Goal: Transaction & Acquisition: Book appointment/travel/reservation

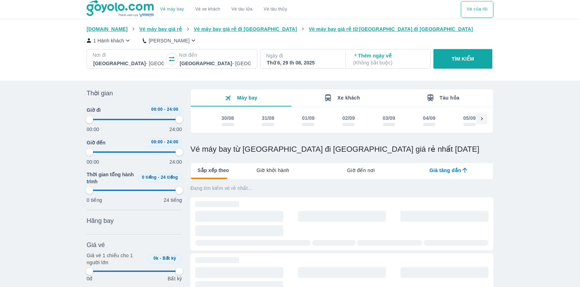
scroll to position [94, 0]
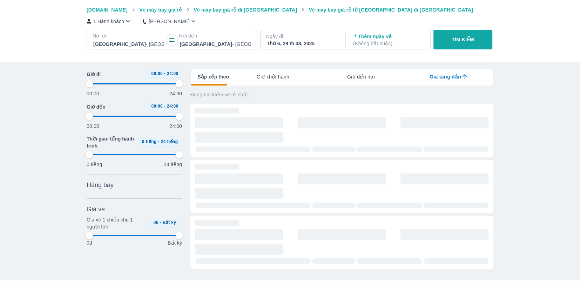
type input "97.9166666666667"
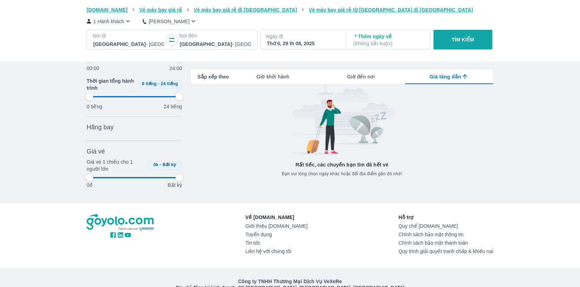
click at [140, 44] on div at bounding box center [128, 44] width 71 height 8
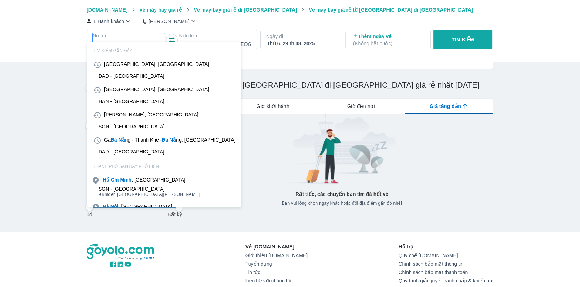
scroll to position [40, 0]
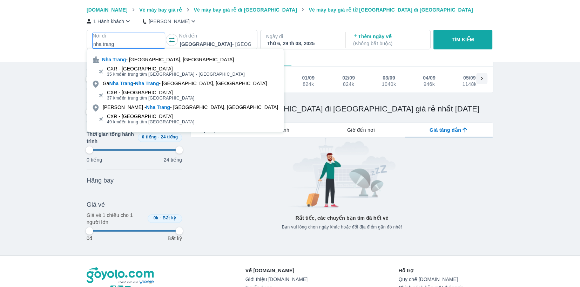
type input "nha trang"
click at [166, 67] on div "CXR - [GEOGRAPHIC_DATA]" at bounding box center [176, 69] width 138 height 6
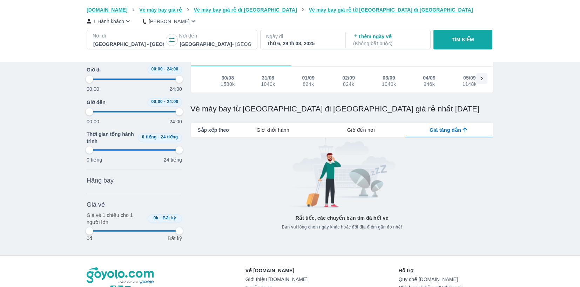
click at [196, 44] on div at bounding box center [215, 44] width 71 height 8
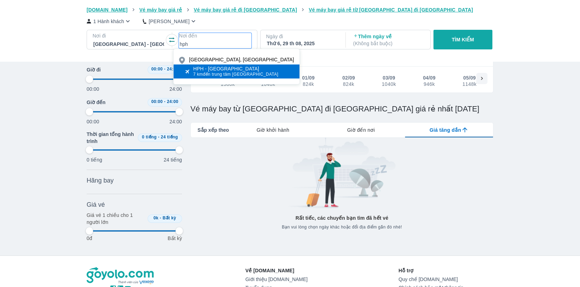
type input "hph"
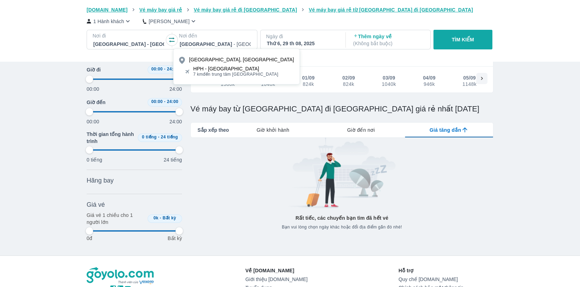
drag, startPoint x: 206, startPoint y: 70, endPoint x: 288, endPoint y: 49, distance: 84.3
click at [207, 70] on div "HPH - [GEOGRAPHIC_DATA]" at bounding box center [235, 69] width 85 height 6
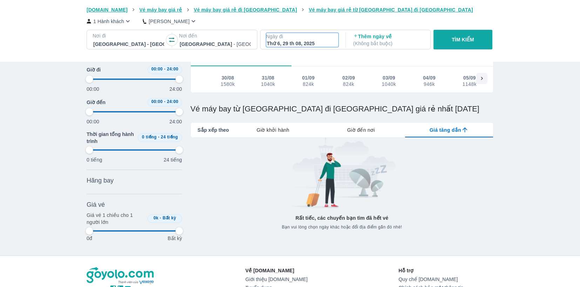
click at [329, 35] on p "Ngày đi" at bounding box center [302, 36] width 72 height 7
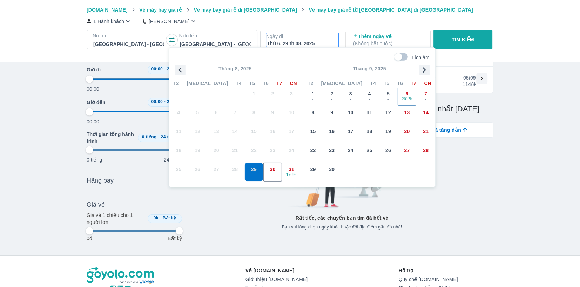
click at [408, 94] on div "6 2012k" at bounding box center [407, 96] width 18 height 18
type input "97.9166666666667"
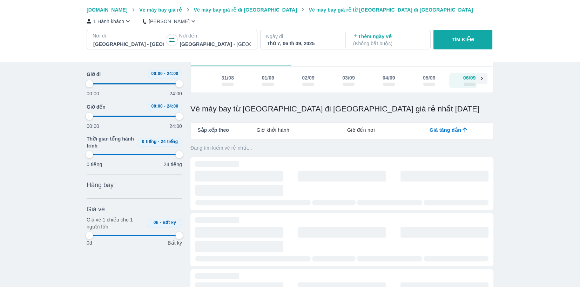
scroll to position [0, 54]
type input "97.9166666666667"
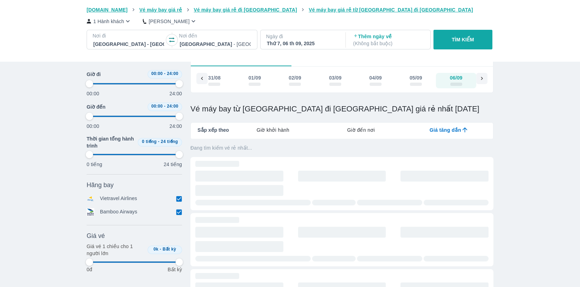
type input "97.9166666666667"
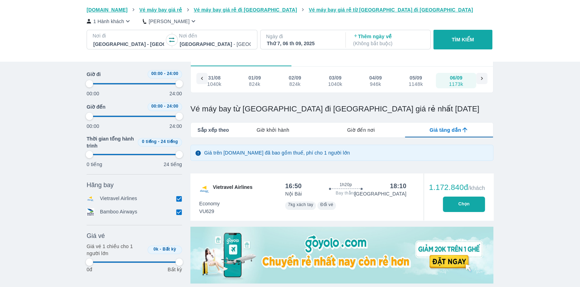
click at [464, 36] on button "TÌM KIẾM" at bounding box center [463, 40] width 59 height 20
type input "97.9166666666667"
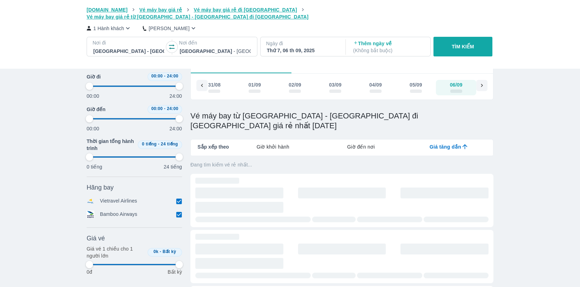
type input "97.9166666666667"
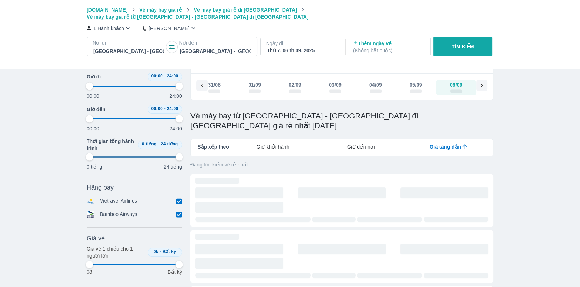
type input "97.9166666666667"
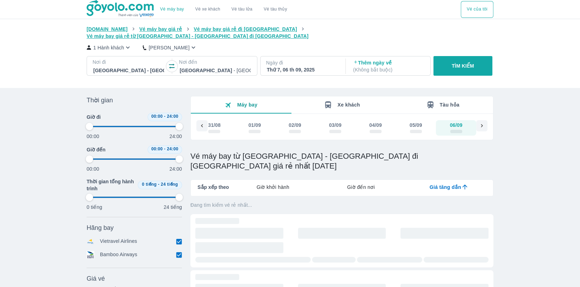
type input "97.9166666666667"
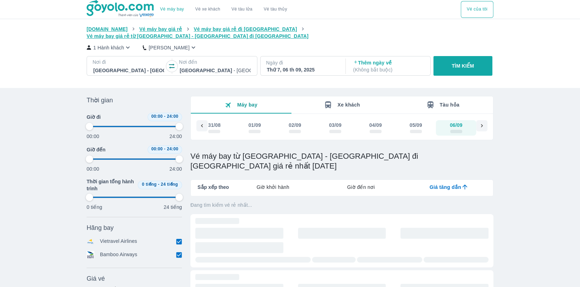
type input "97.9166666666667"
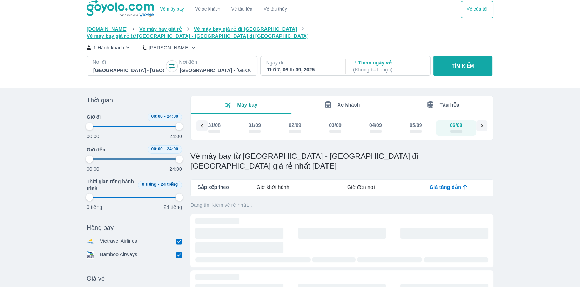
type input "97.9166666666667"
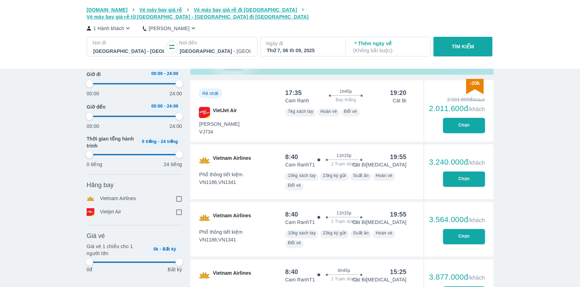
type input "97.9166666666667"
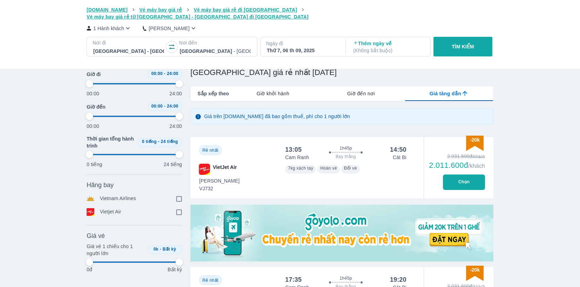
type input "97.9166666666667"
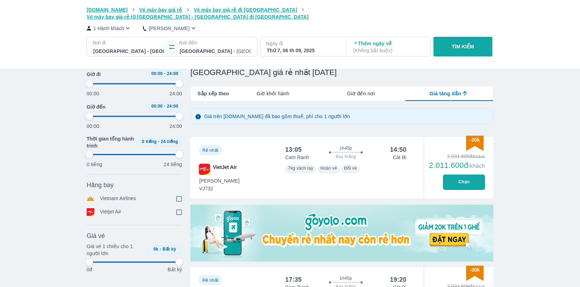
type input "97.9166666666667"
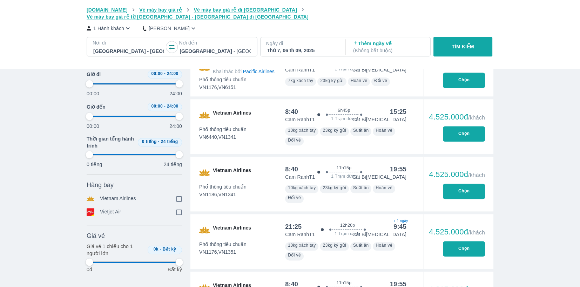
type input "97.9166666666667"
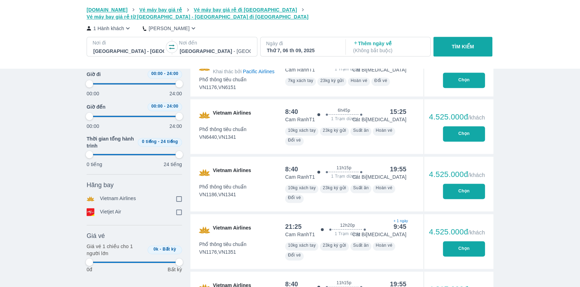
type input "97.9166666666667"
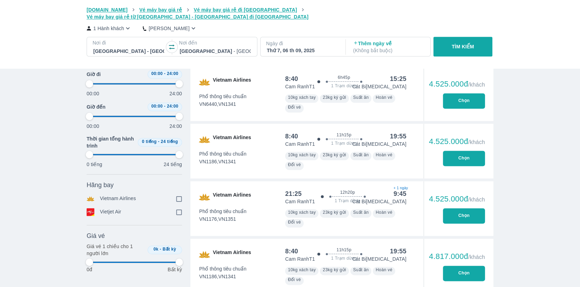
type input "97.9166666666667"
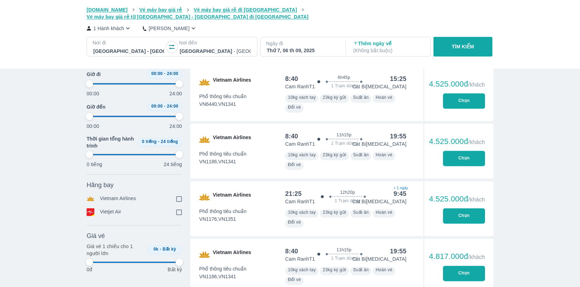
type input "97.9166666666667"
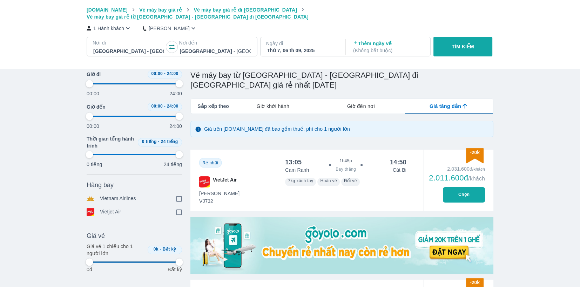
scroll to position [13, 0]
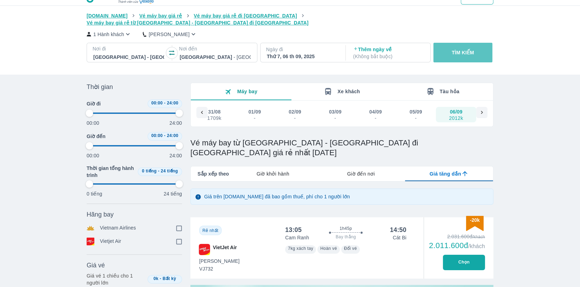
click at [470, 51] on button "TÌM KIẾM" at bounding box center [463, 53] width 59 height 20
type input "97.9166666666667"
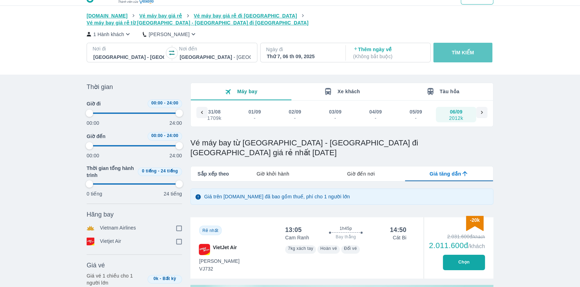
type input "97.9166666666667"
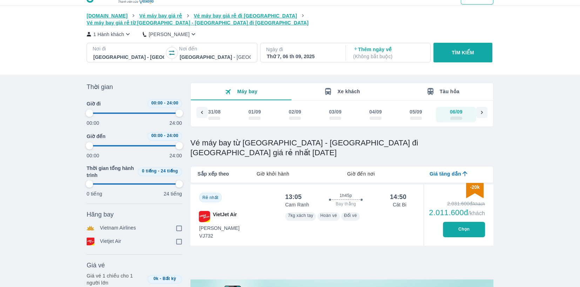
scroll to position [0, 0]
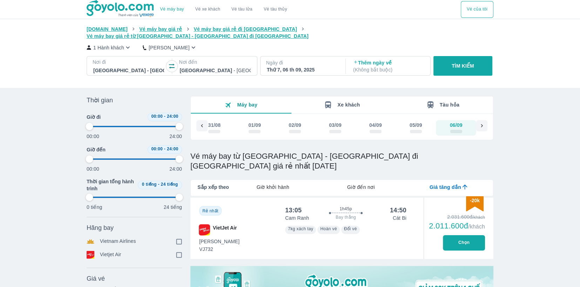
type input "97.9166666666667"
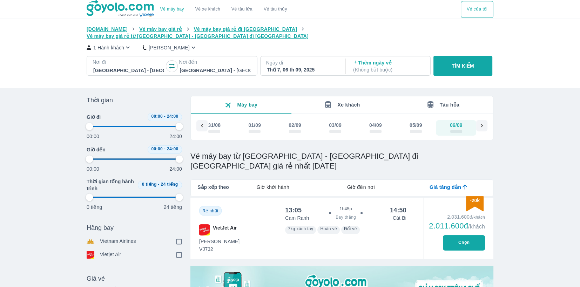
type input "97.9166666666667"
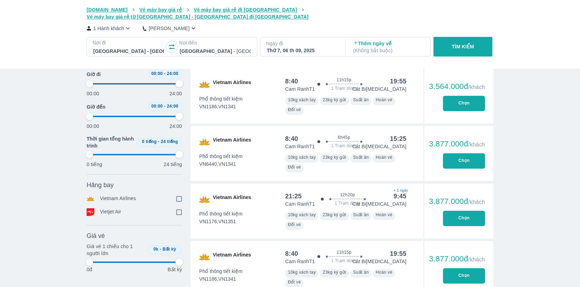
type input "97.9166666666667"
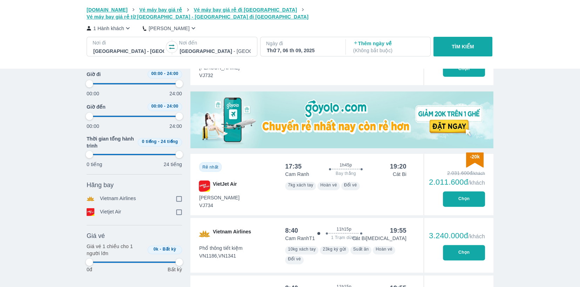
type input "97.9166666666667"
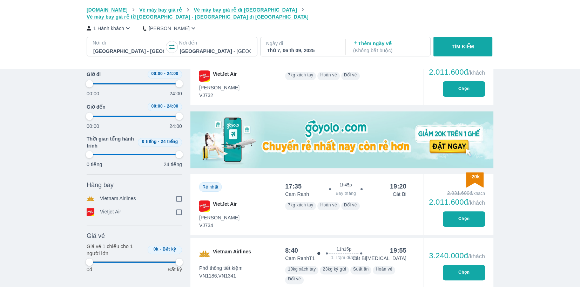
type input "97.9166666666667"
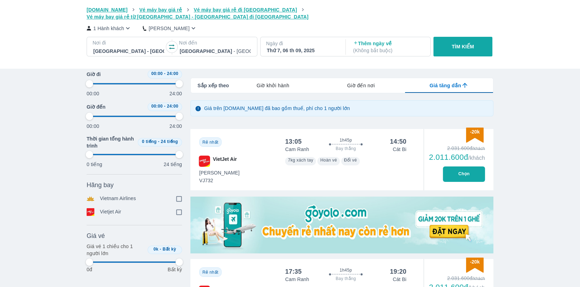
scroll to position [94, 0]
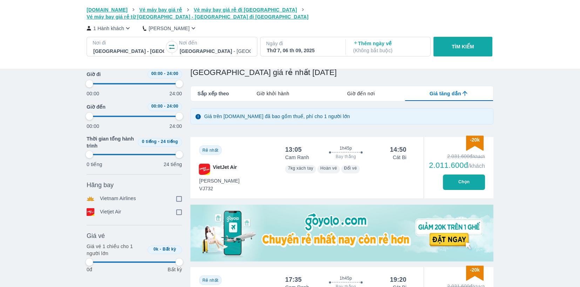
type input "97.9166666666667"
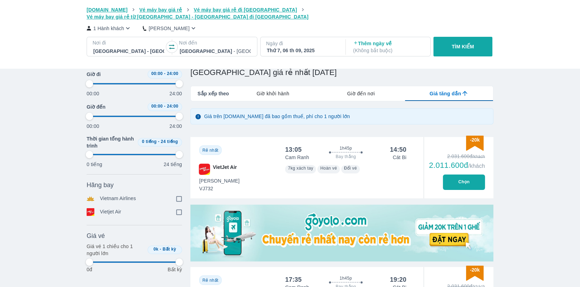
type input "97.9166666666667"
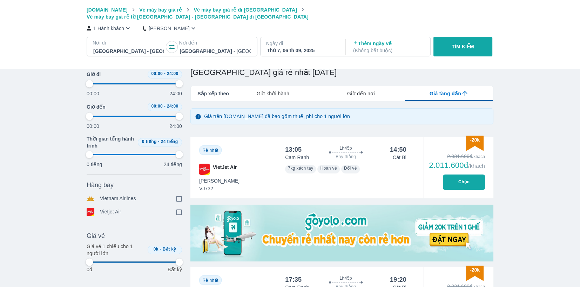
type input "97.9166666666667"
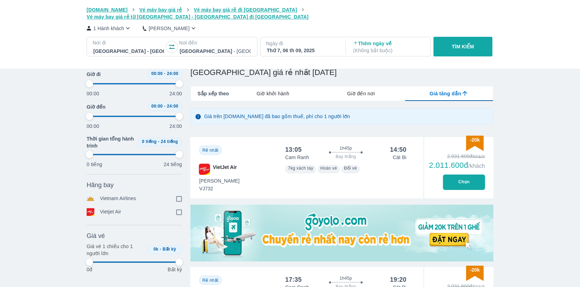
type input "97.9166666666667"
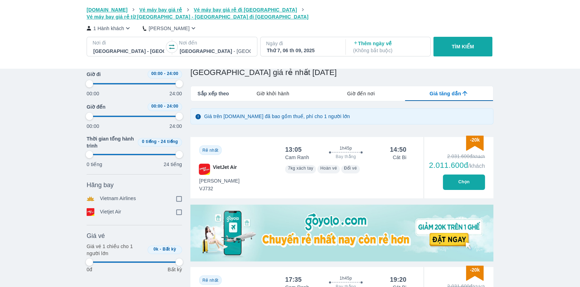
type input "97.9166666666667"
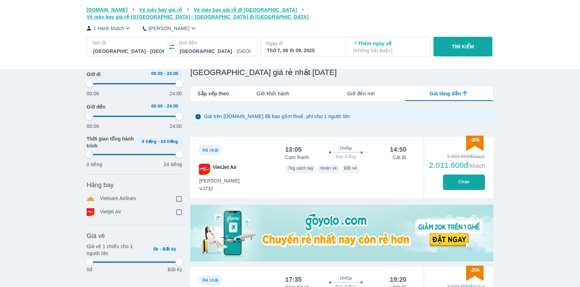
type input "97.9166666666667"
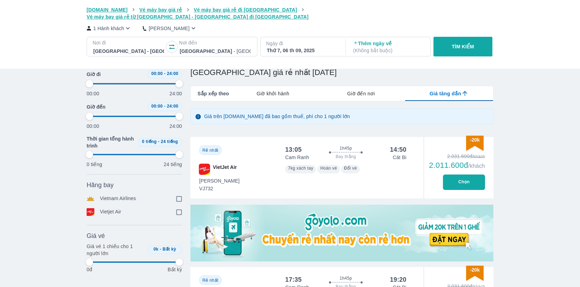
type input "97.9166666666667"
drag, startPoint x: 281, startPoint y: 133, endPoint x: 301, endPoint y: 133, distance: 20.0
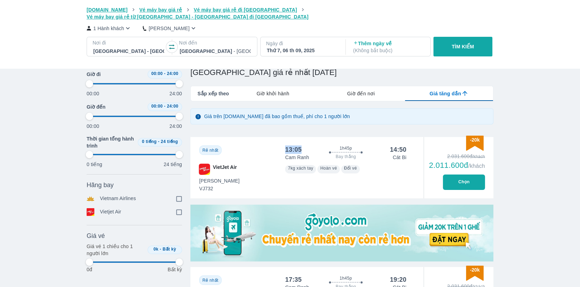
click at [301, 137] on div "13:05 1h45p Bay thẳng 14:50 Cam Ranh Cát Bi Tiết Kiệm VJ732 7kg xách tay Hoàn v…" at bounding box center [346, 167] width 138 height 61
type input "97.9166666666667"
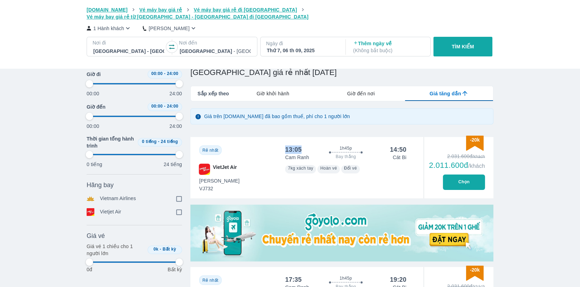
type input "97.9166666666667"
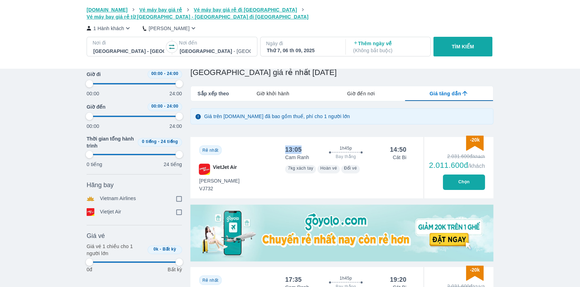
copy div "13:05"
type input "97.9166666666667"
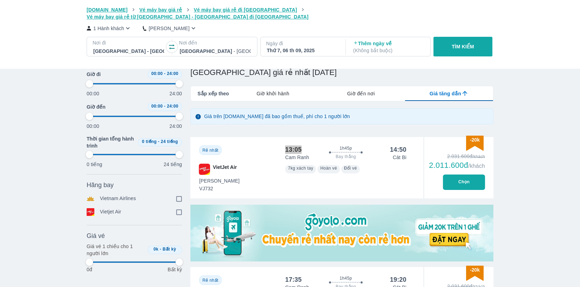
type input "97.9166666666667"
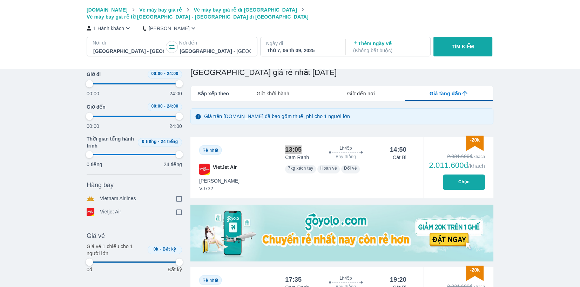
type input "97.9166666666667"
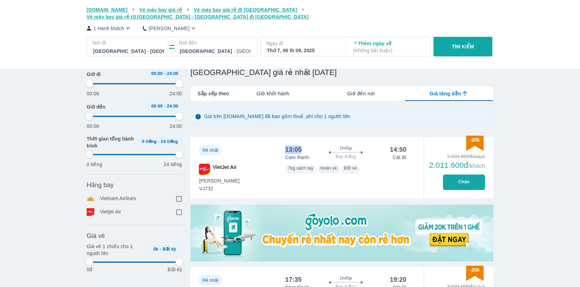
type input "97.9166666666667"
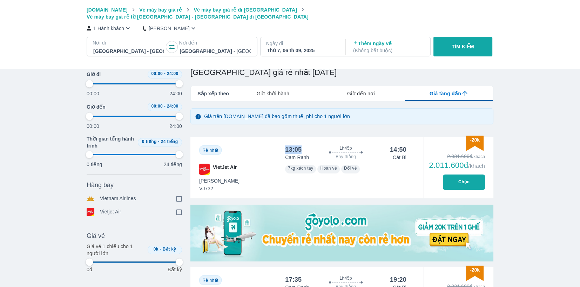
type input "97.9166666666667"
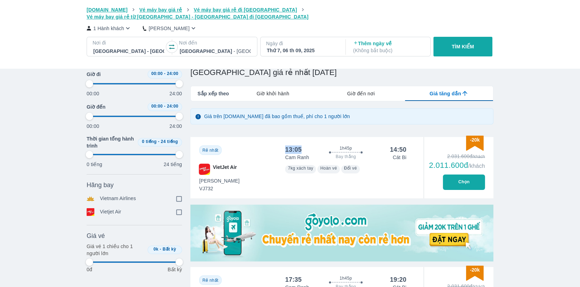
type input "97.9166666666667"
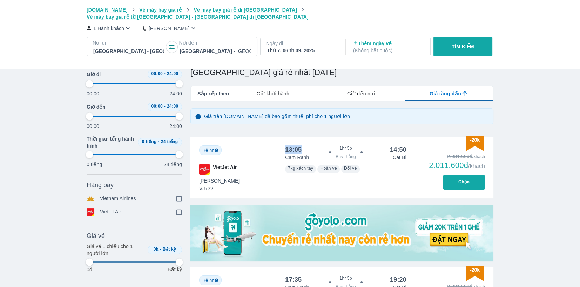
type input "97.9166666666667"
drag, startPoint x: 214, startPoint y: 171, endPoint x: 200, endPoint y: 172, distance: 14.5
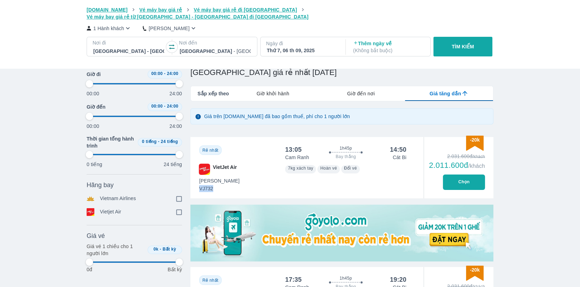
click at [200, 185] on span "VJ732" at bounding box center [219, 188] width 40 height 7
copy span "VJ732"
type input "97.9166666666667"
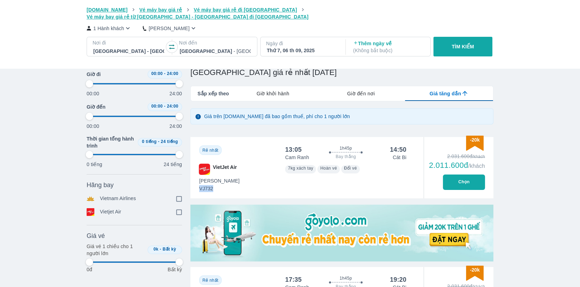
type input "97.9166666666667"
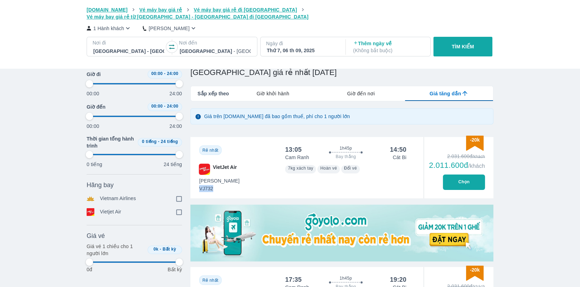
type input "97.9166666666667"
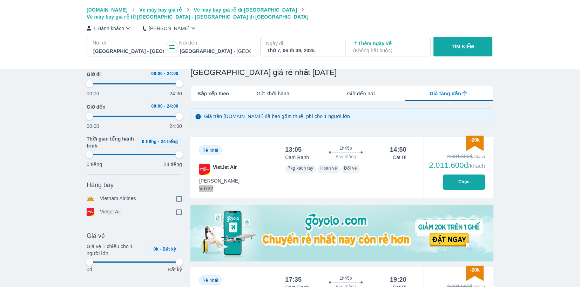
type input "97.9166666666667"
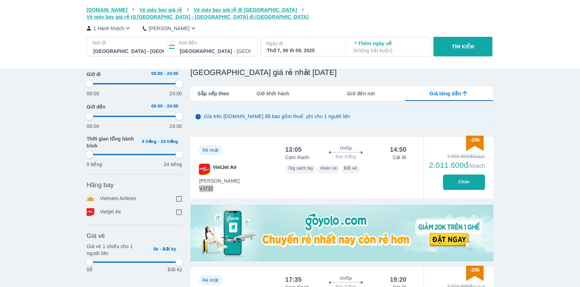
type input "97.9166666666667"
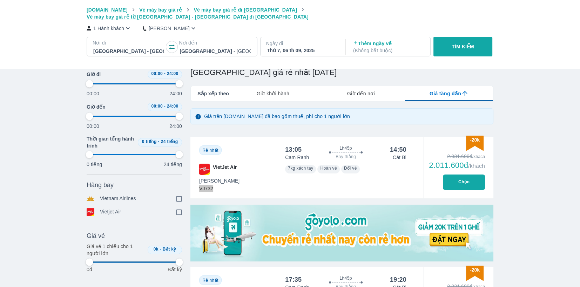
type input "97.9166666666667"
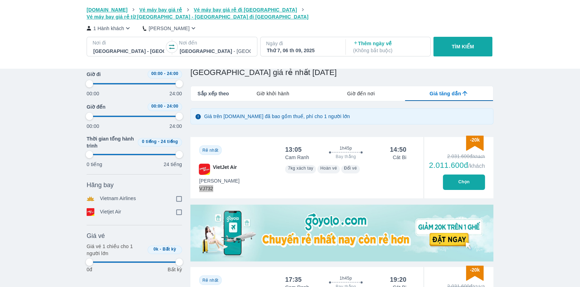
type input "97.9166666666667"
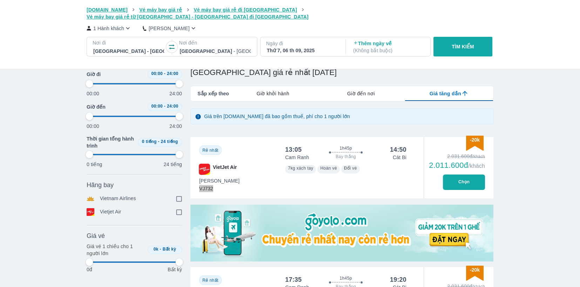
type input "97.9166666666667"
